Goal: Task Accomplishment & Management: Use online tool/utility

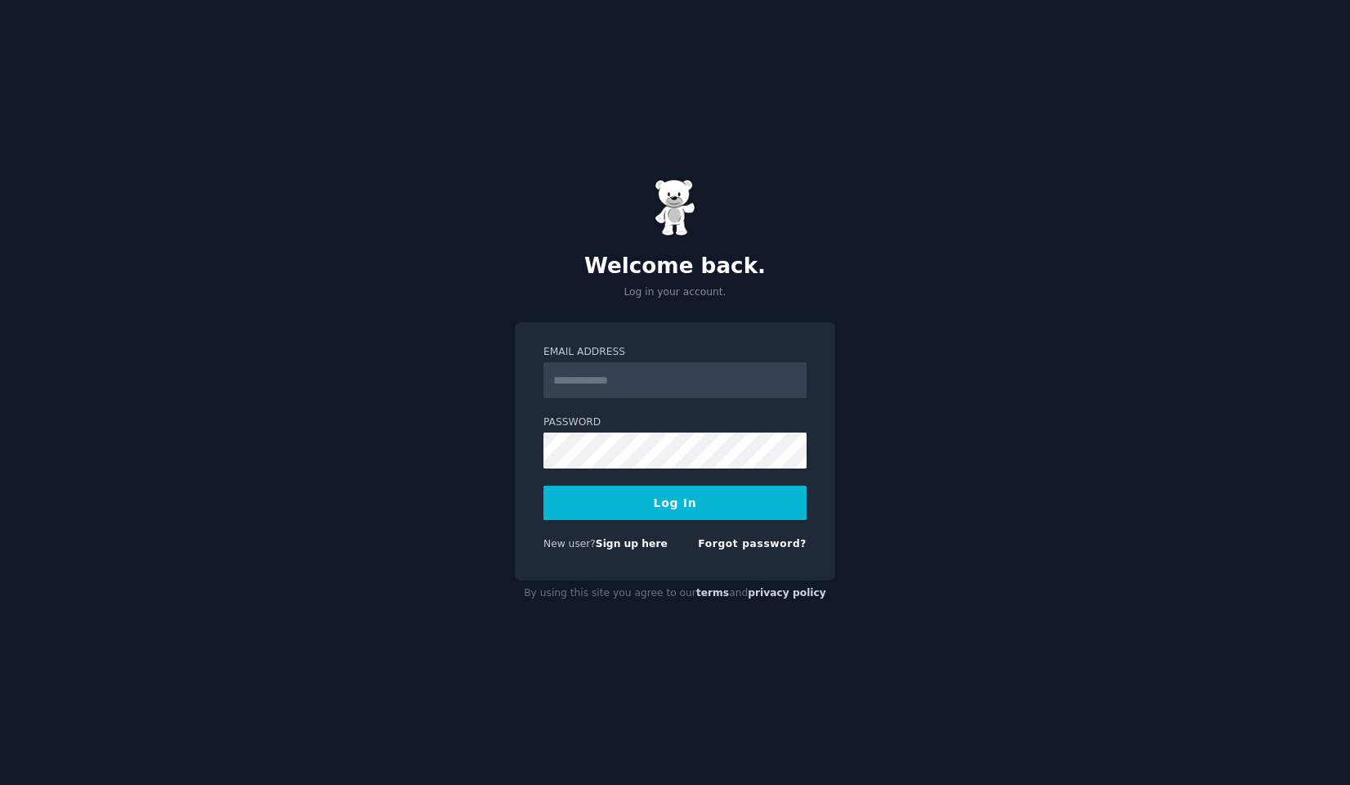
click at [679, 371] on input "Email Address" at bounding box center [674, 380] width 263 height 36
type input "**********"
click at [691, 495] on button "Log In" at bounding box center [674, 502] width 263 height 34
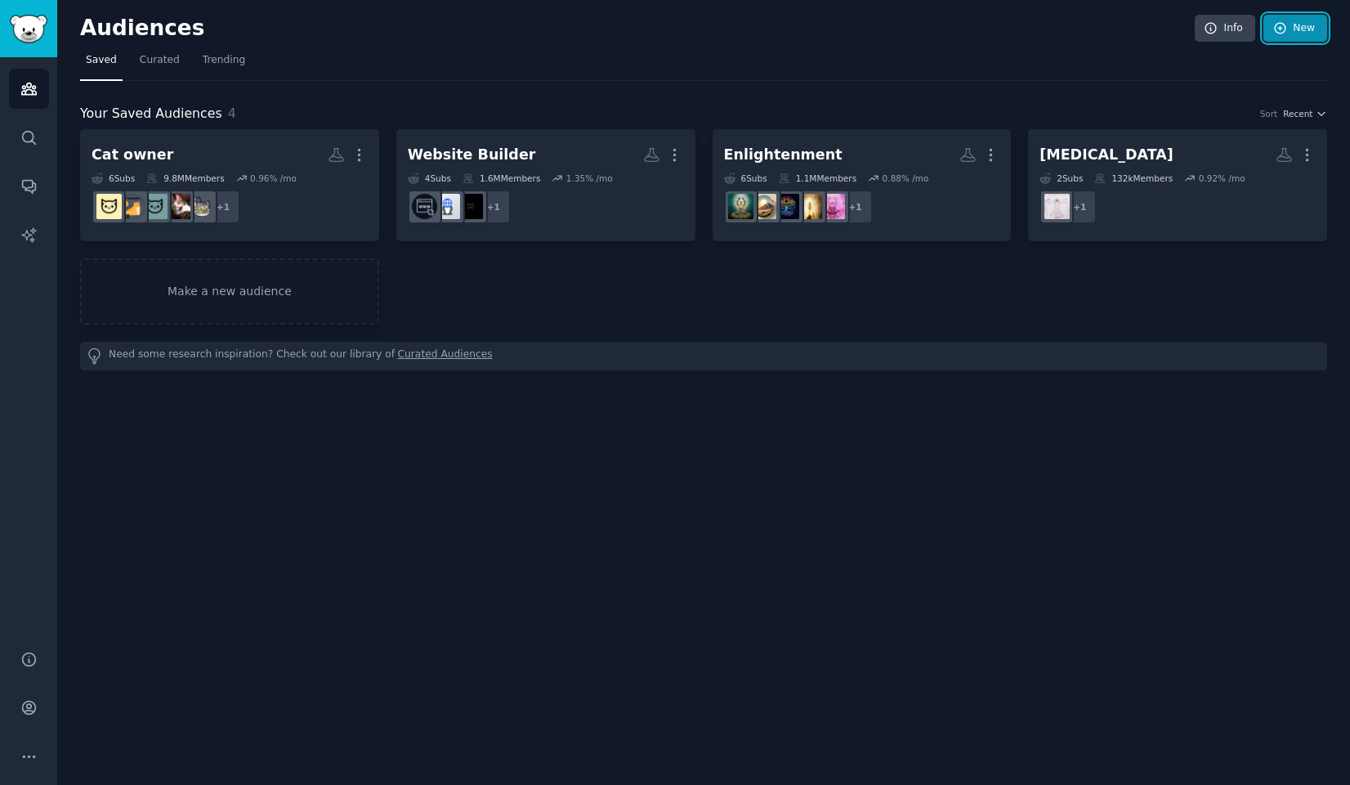
click at [1291, 29] on link "New" at bounding box center [1296, 29] width 64 height 28
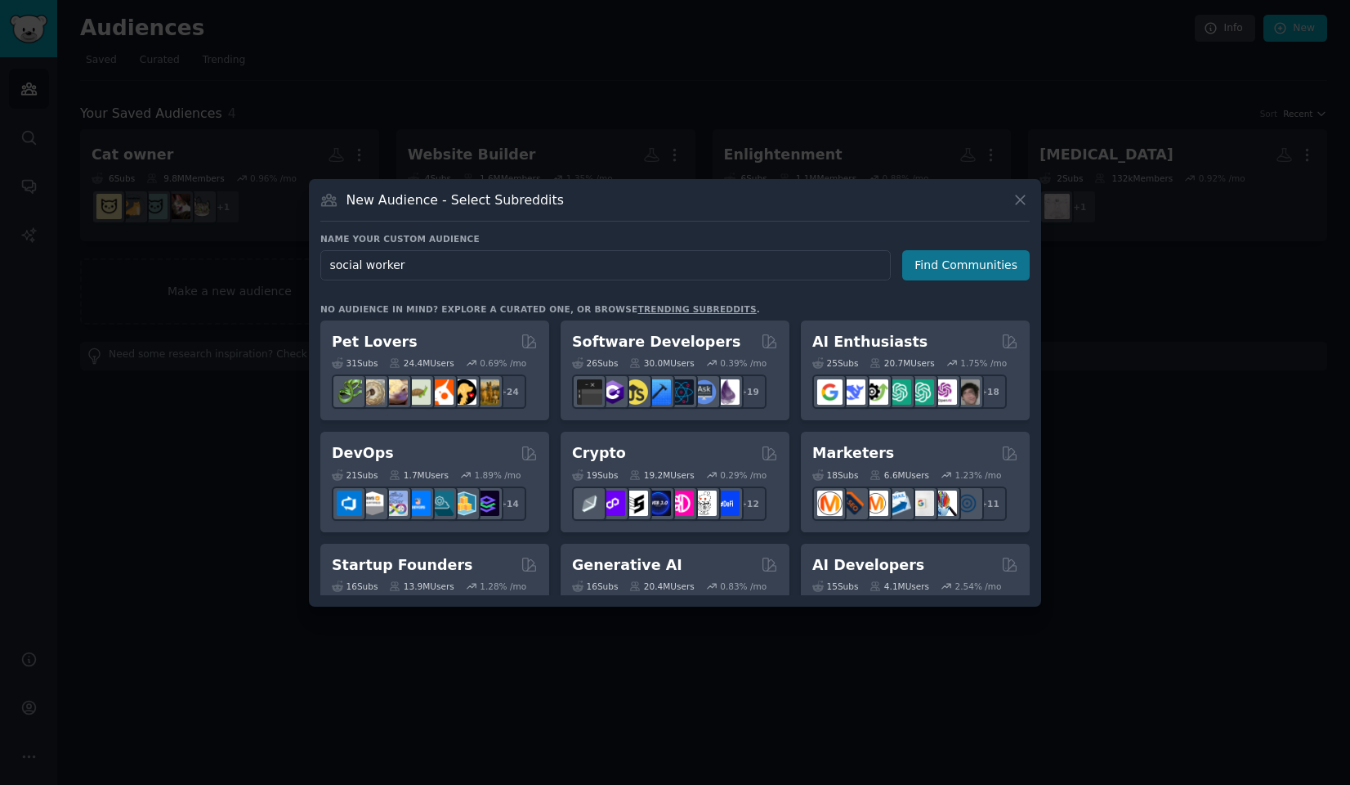
type input "social worker"
click at [969, 269] on button "Find Communities" at bounding box center [965, 265] width 127 height 30
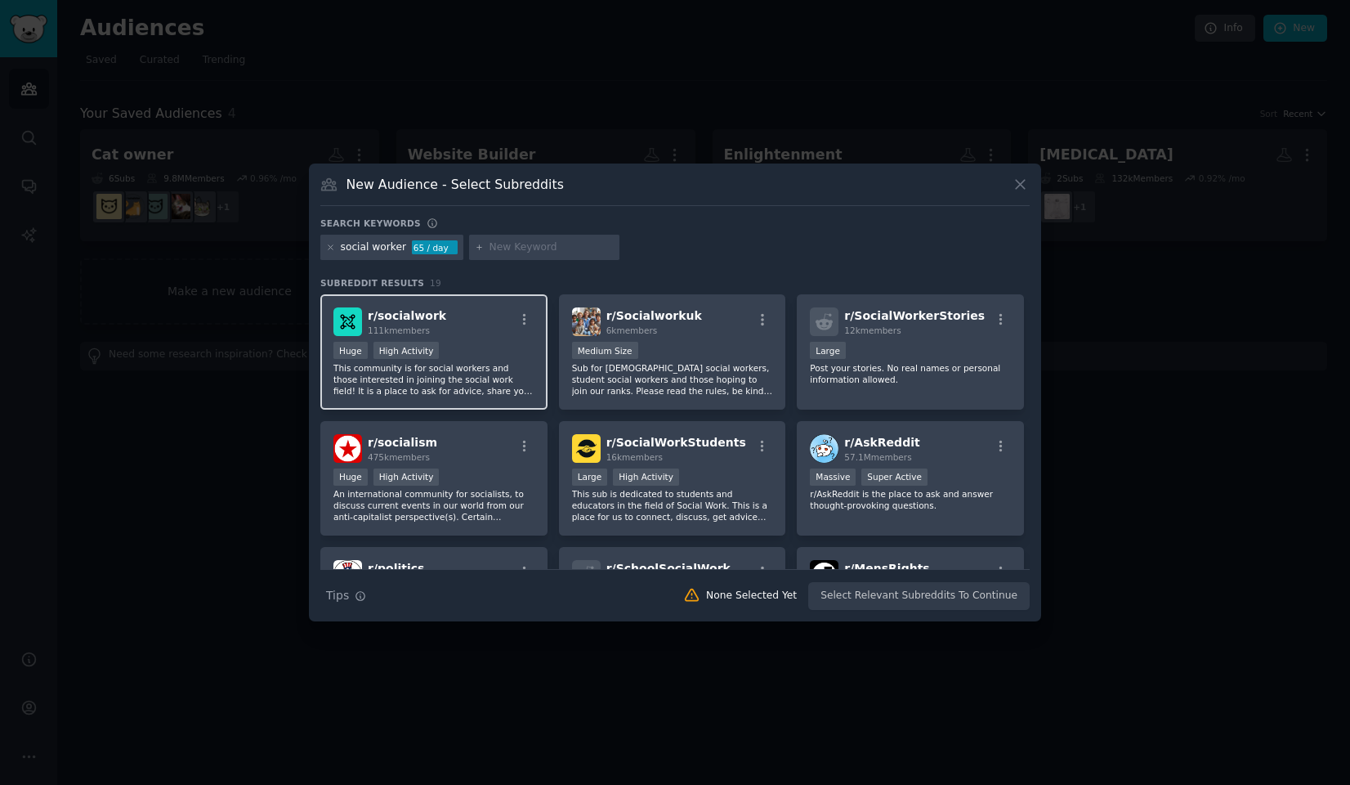
click at [502, 365] on p "This community is for social workers and those interested in joining the social…" at bounding box center [433, 379] width 201 height 34
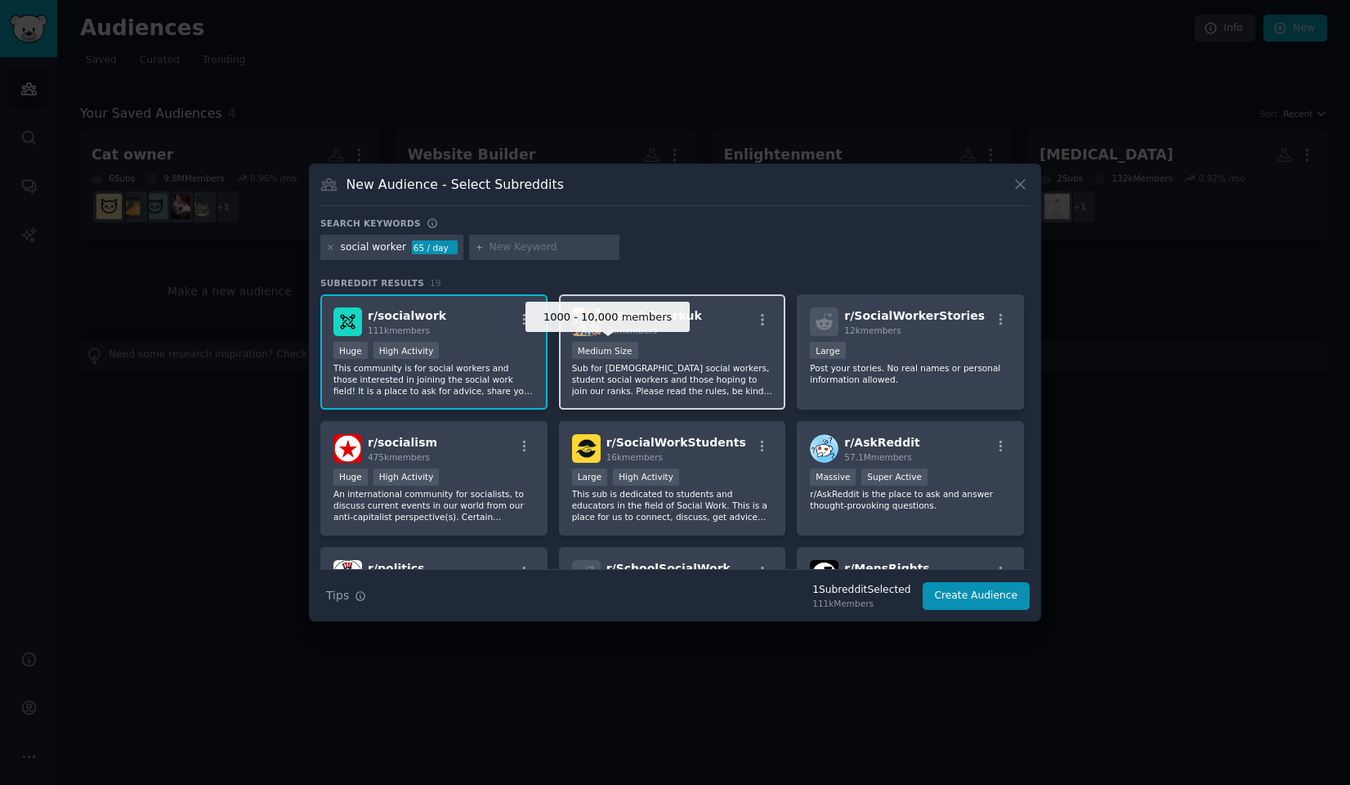
click at [597, 357] on div "Medium Size" at bounding box center [605, 350] width 66 height 17
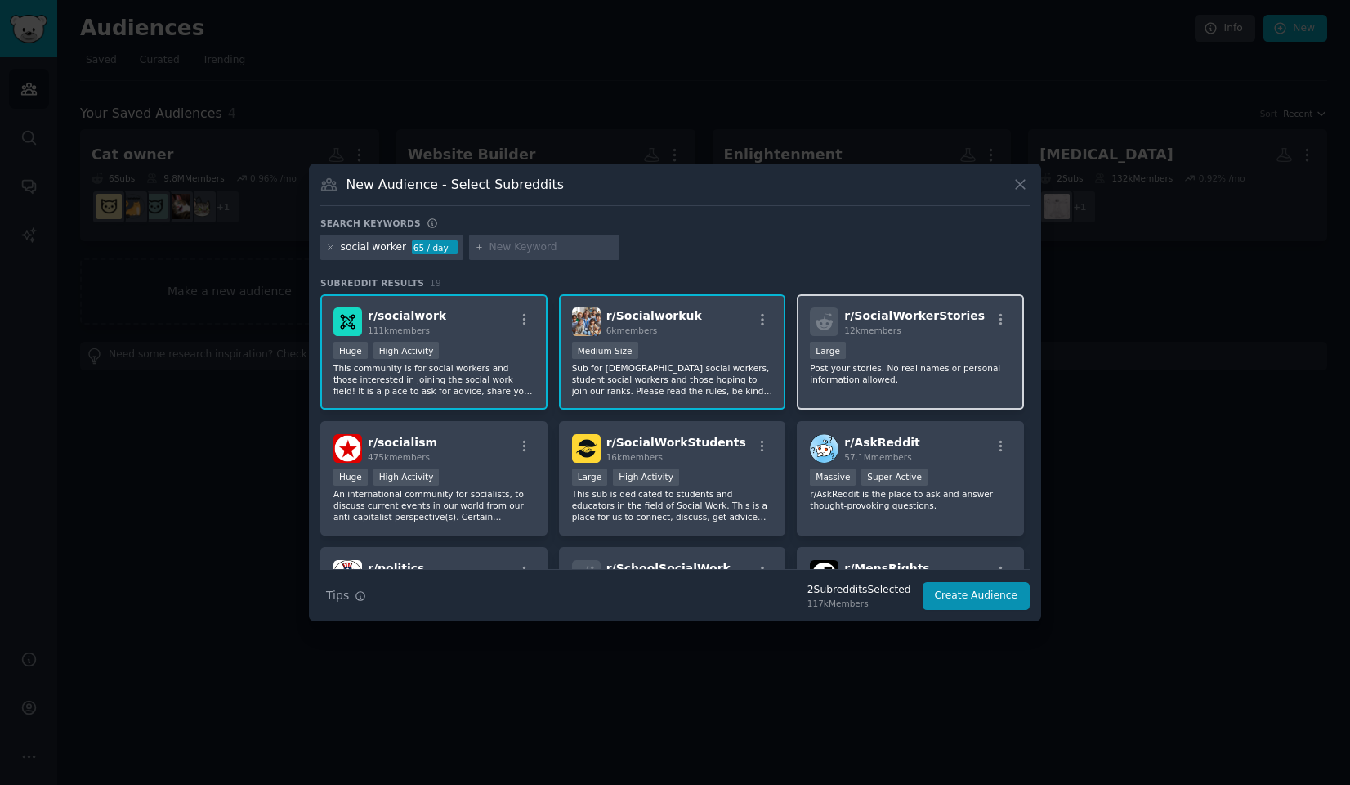
click at [894, 371] on p "Post your stories. No real names or personal information allowed." at bounding box center [910, 373] width 201 height 23
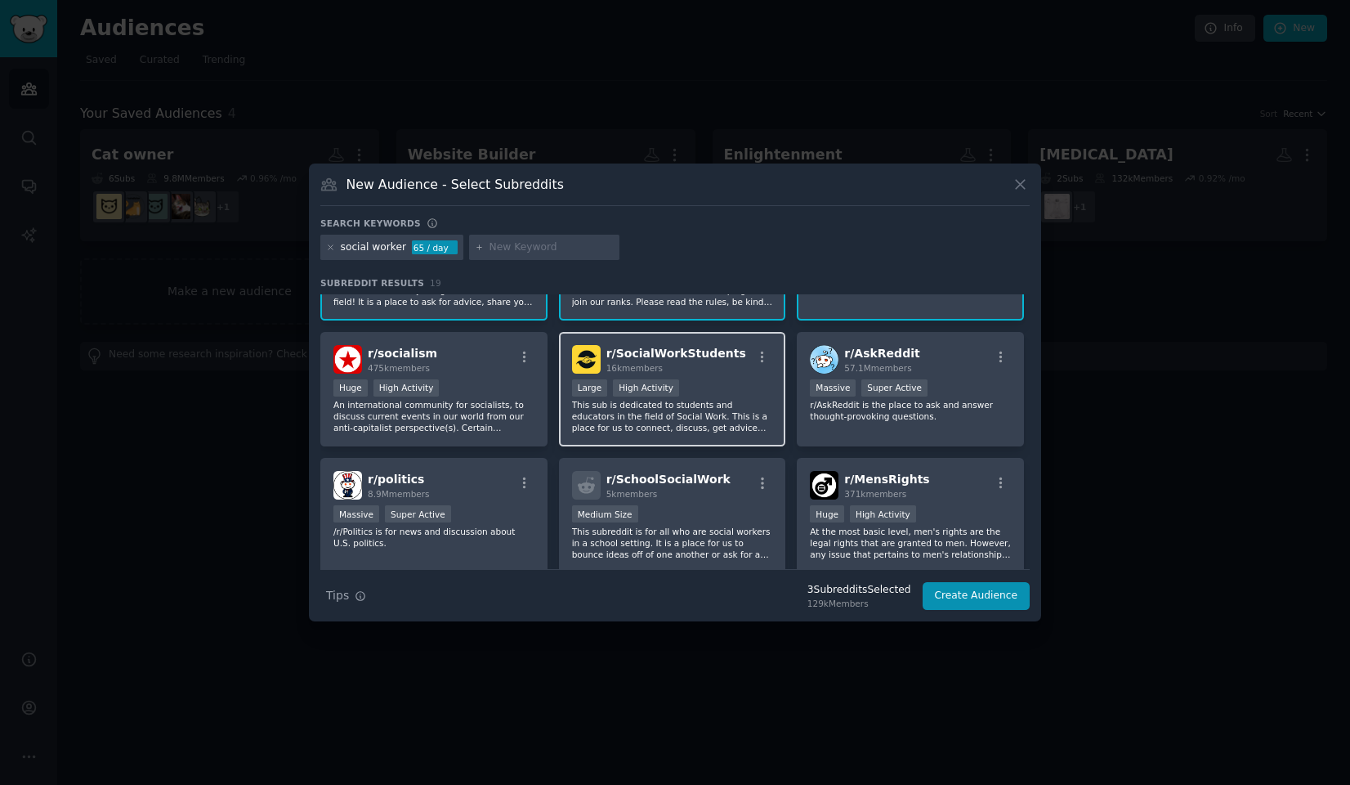
scroll to position [96, 0]
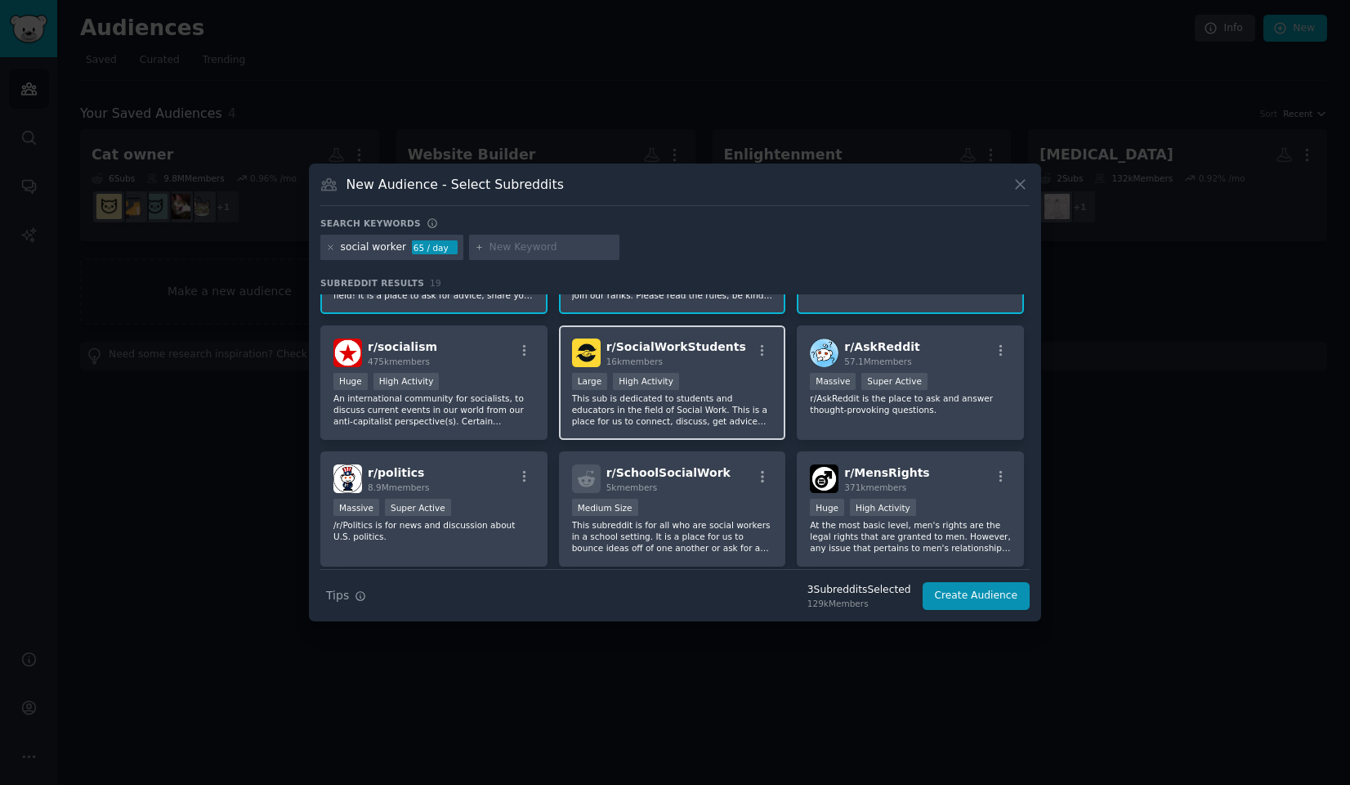
click at [743, 399] on p "This sub is dedicated to students and educators in the field of Social Work. Th…" at bounding box center [672, 409] width 201 height 34
click at [517, 246] on input "text" at bounding box center [552, 247] width 124 height 15
type input "therapist"
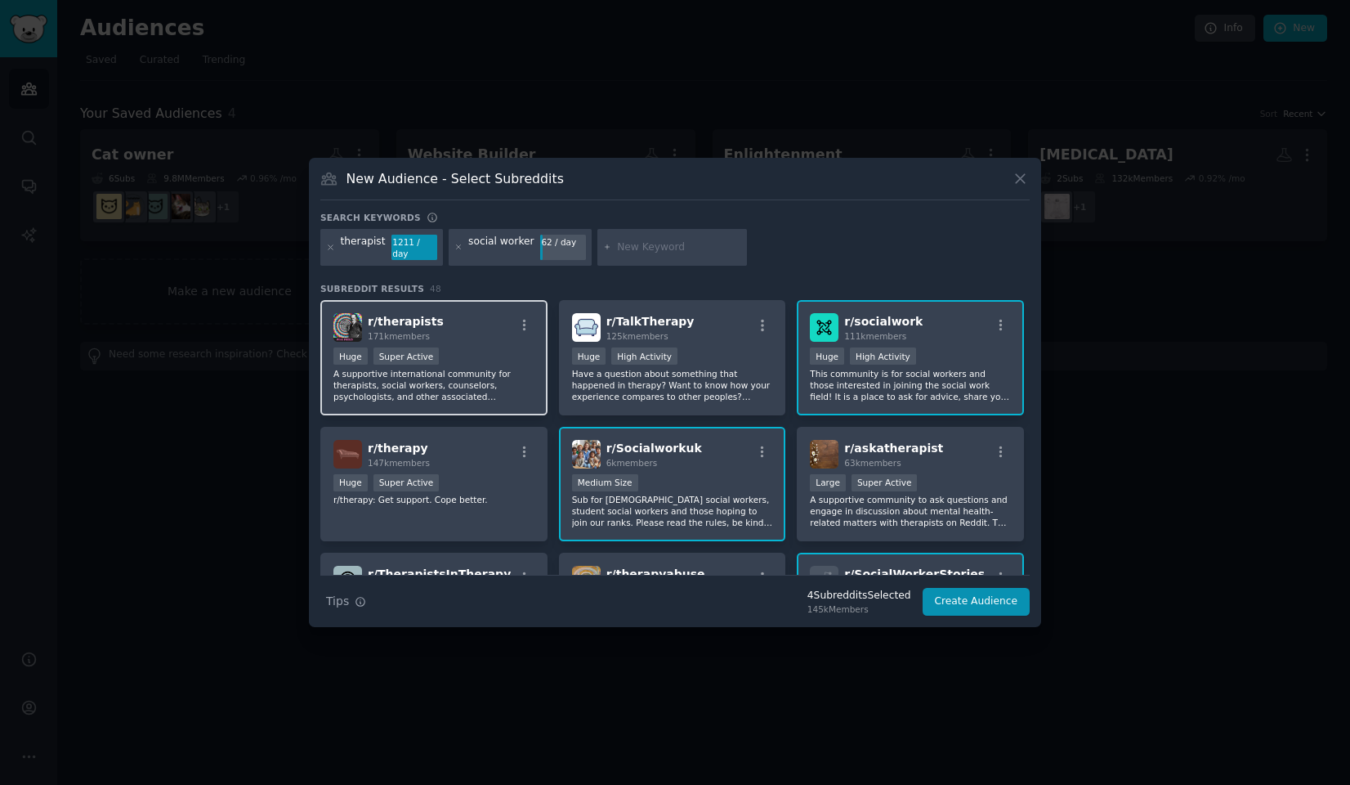
click at [475, 377] on p "A supportive international community for therapists, social workers, counselors…" at bounding box center [433, 385] width 201 height 34
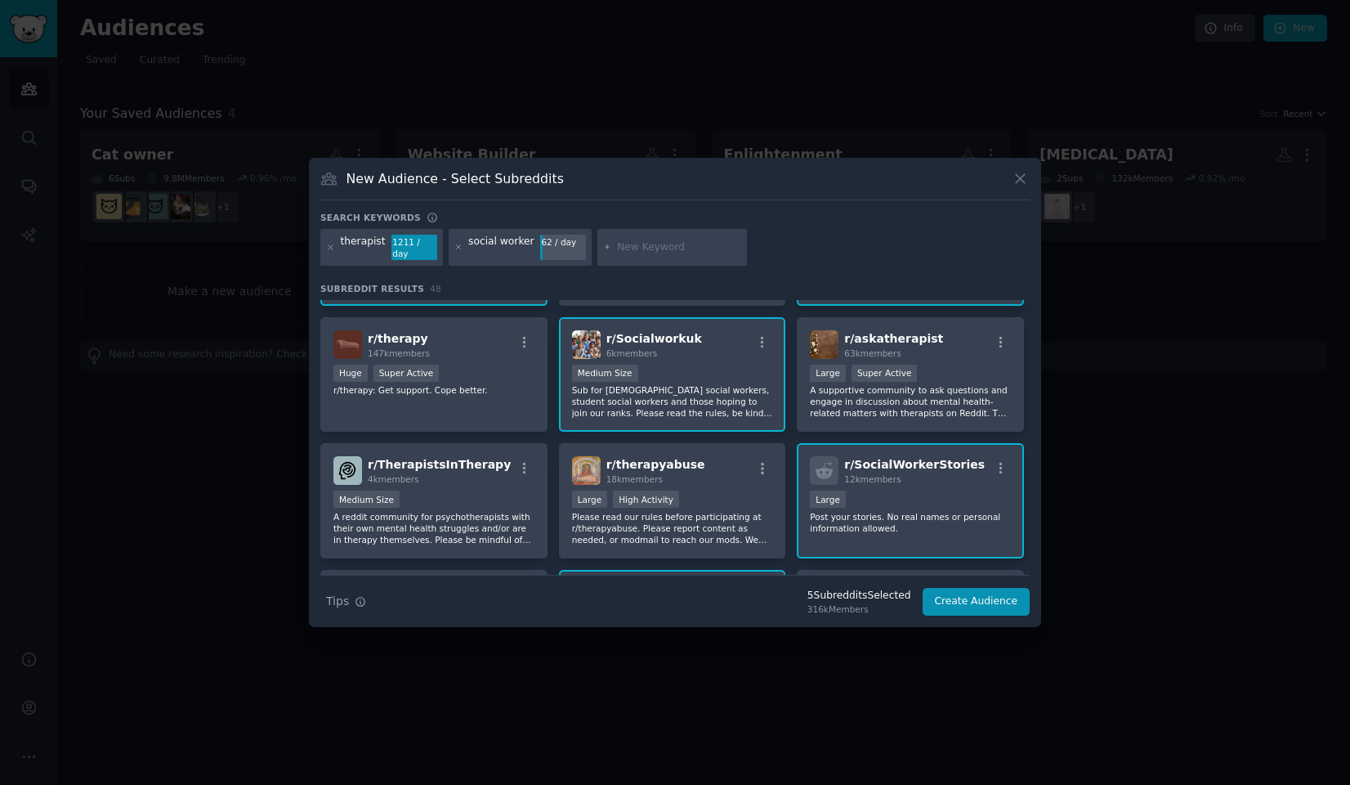
scroll to position [114, 0]
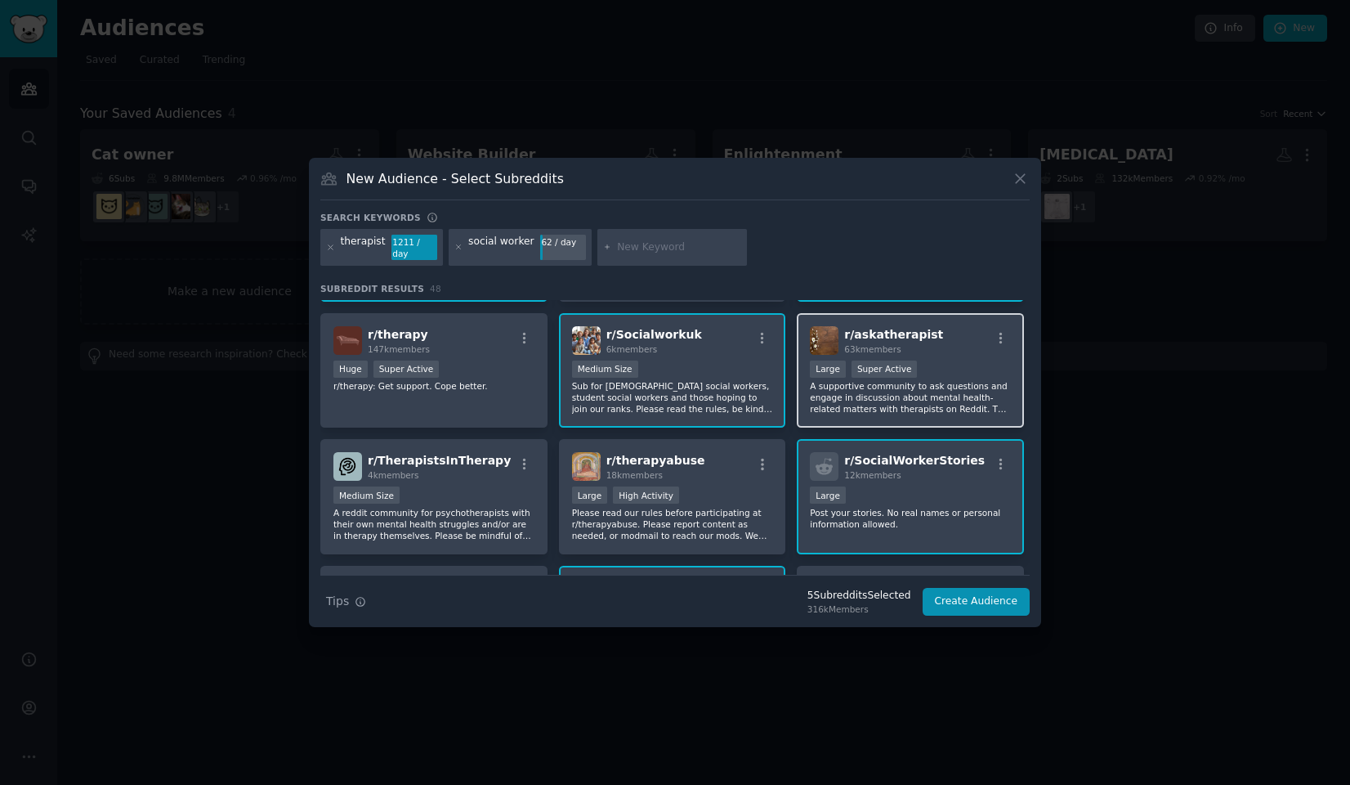
click at [872, 405] on p "A supportive community to ask questions and engage in discussion about mental h…" at bounding box center [910, 397] width 201 height 34
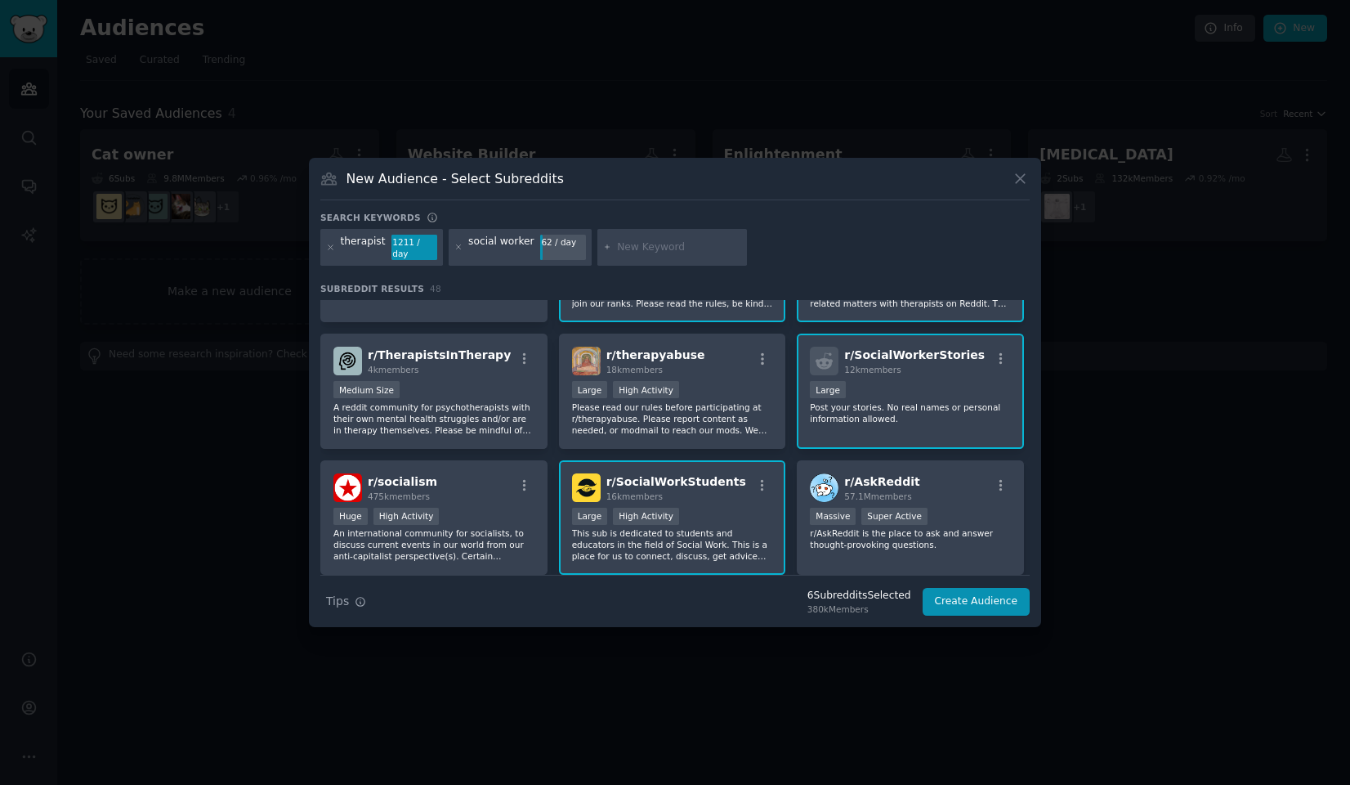
scroll to position [225, 0]
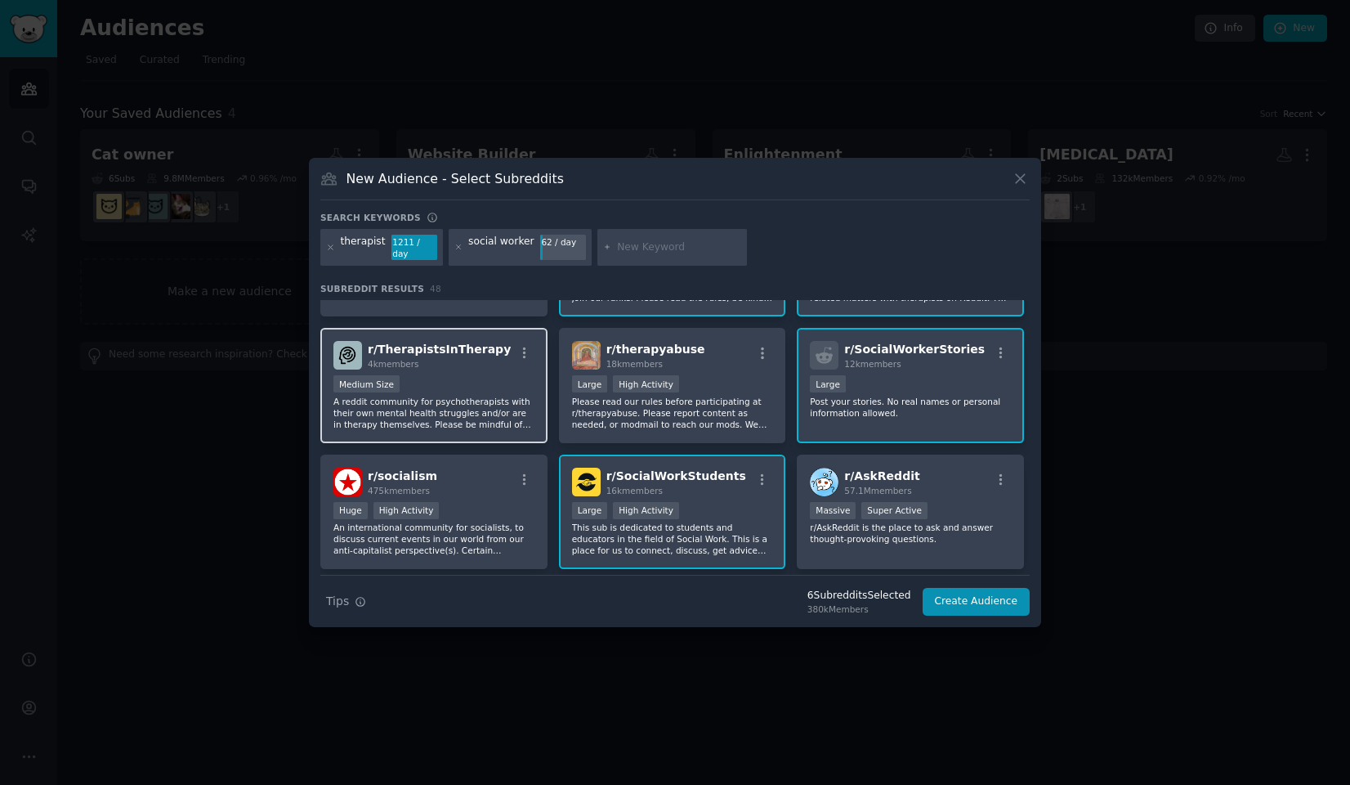
click at [462, 375] on div "Medium Size" at bounding box center [433, 385] width 201 height 20
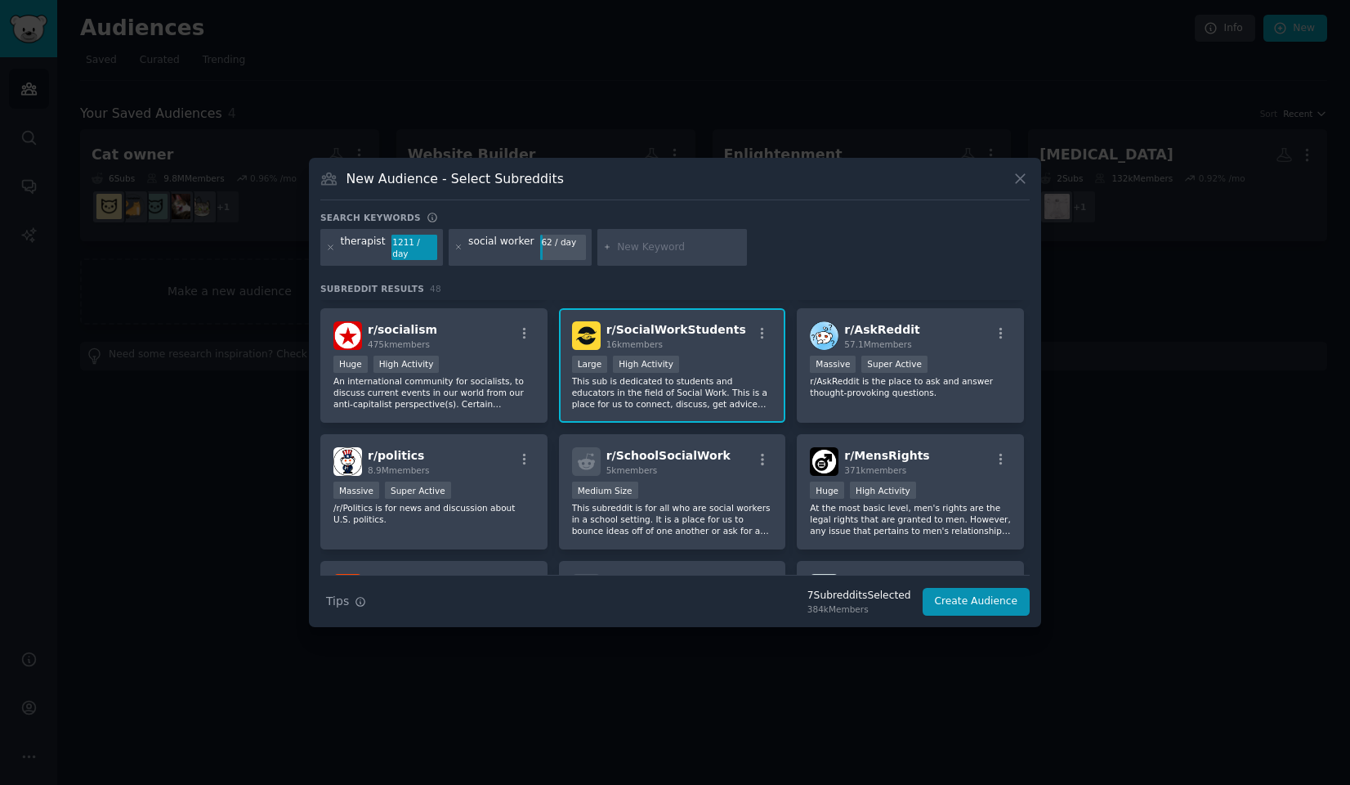
scroll to position [499, 0]
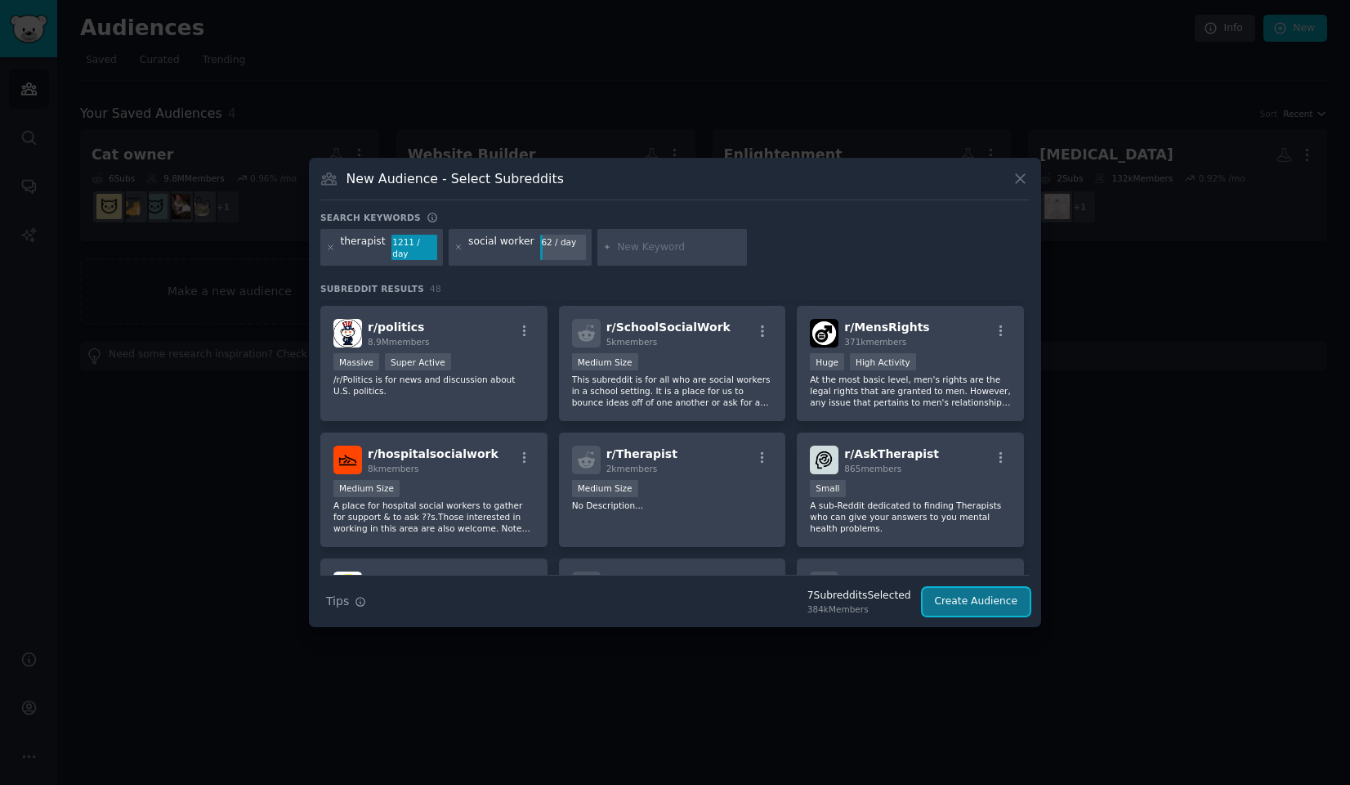
click at [972, 600] on button "Create Audience" at bounding box center [977, 602] width 108 height 28
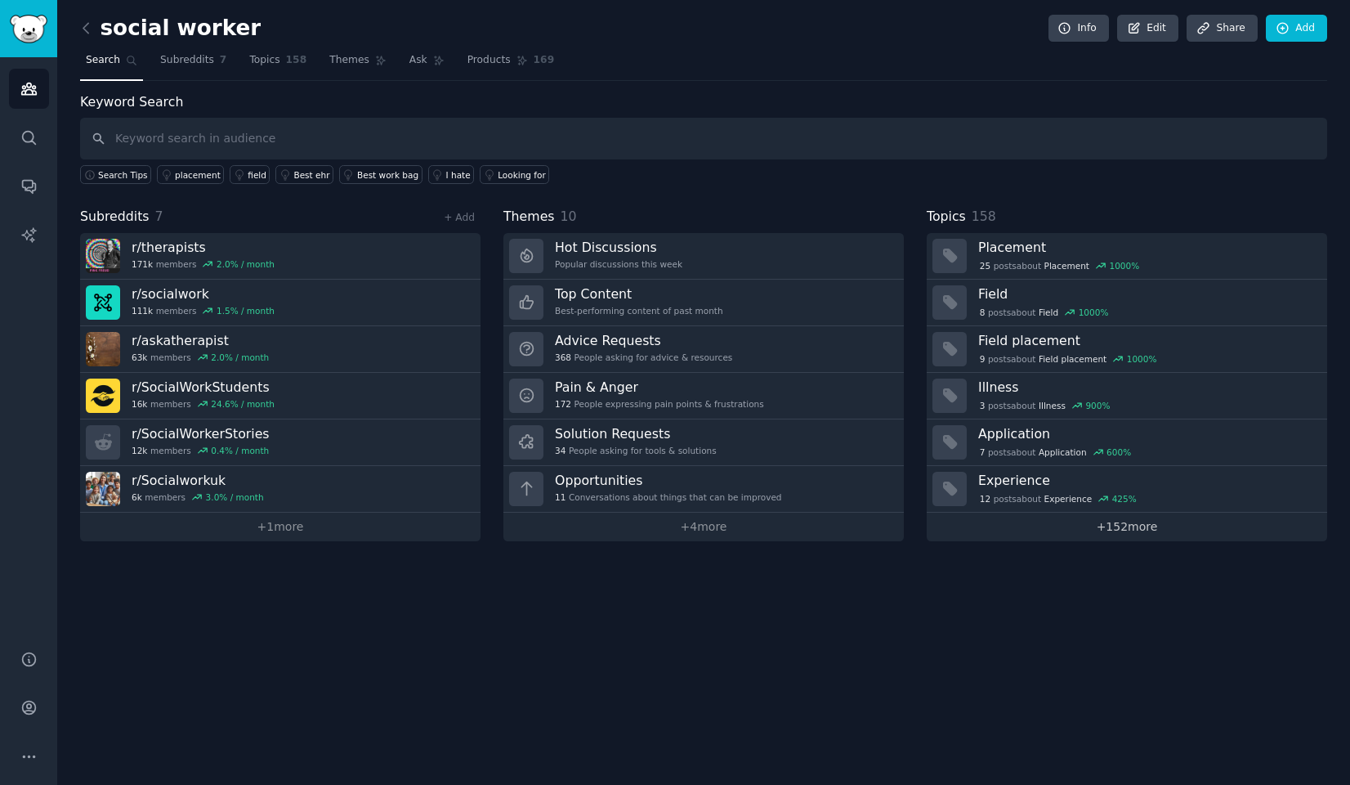
click at [1125, 533] on link "+ 152 more" at bounding box center [1127, 526] width 400 height 29
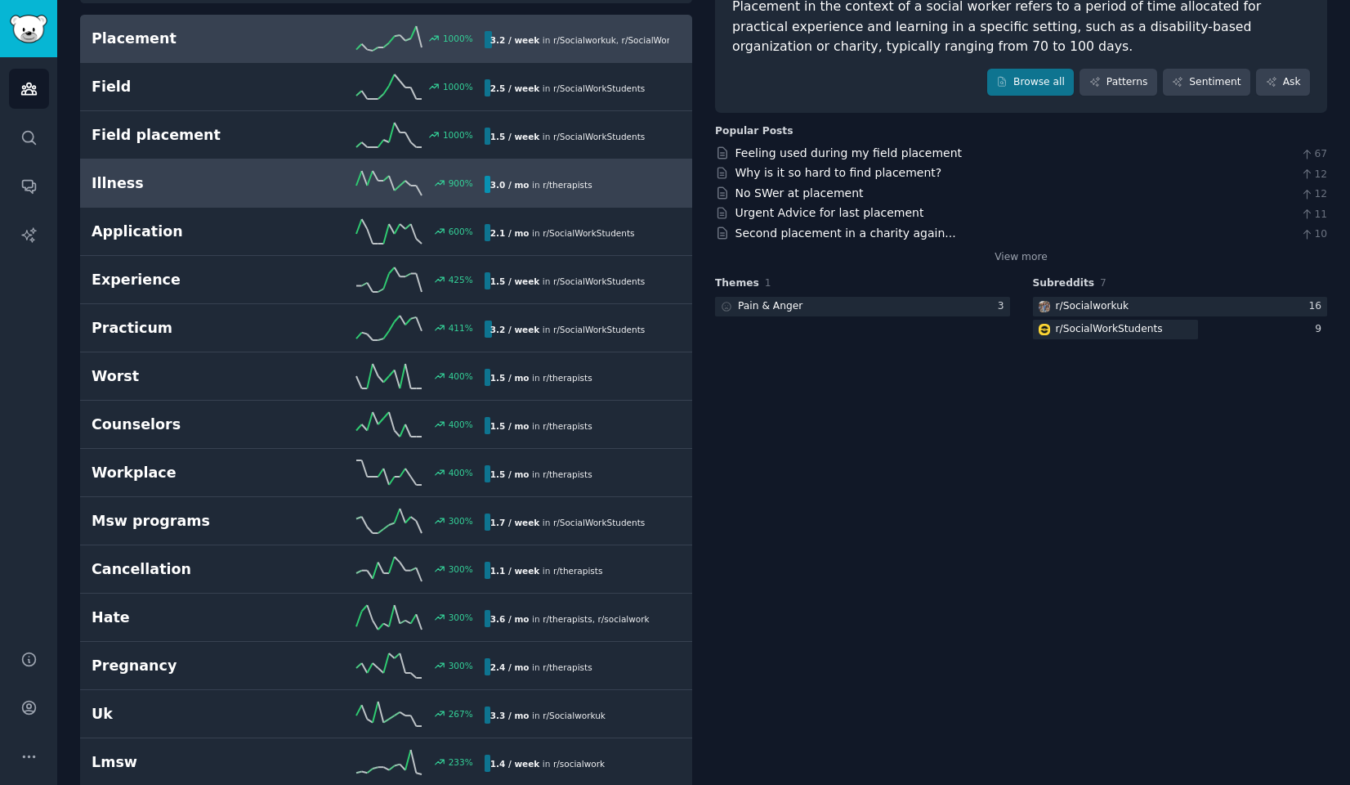
scroll to position [158, 0]
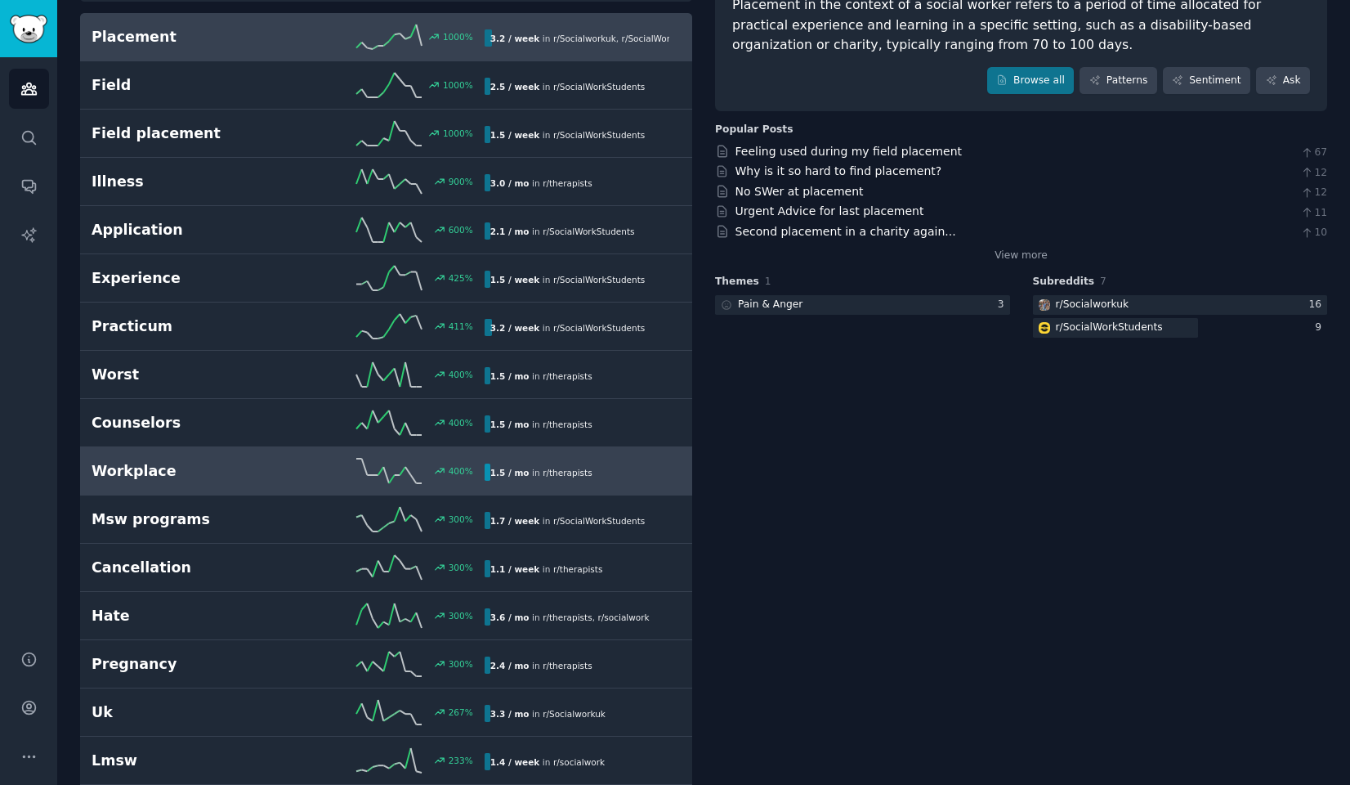
click at [277, 455] on link "Workplace 400 % 1.5 / mo in r/ therapists" at bounding box center [386, 471] width 612 height 48
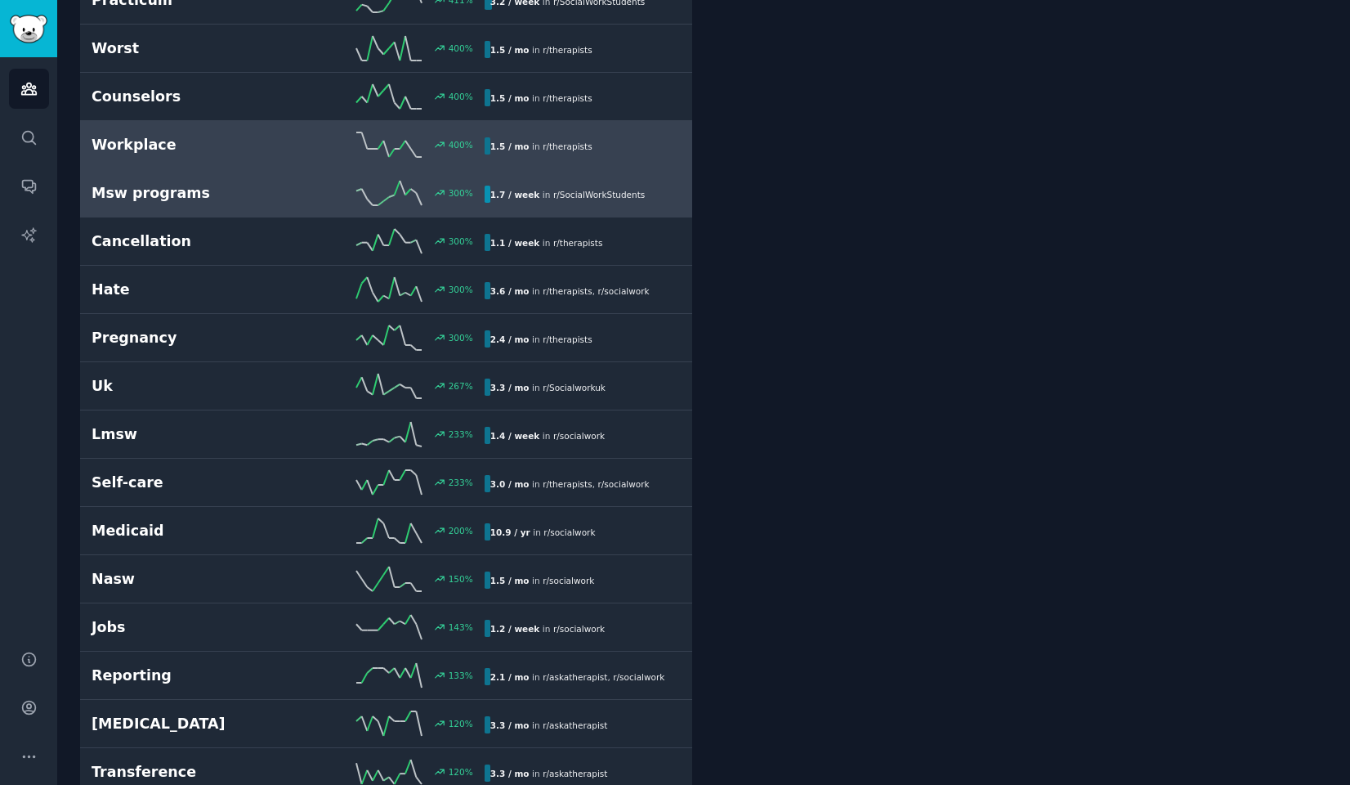
scroll to position [490, 0]
